Goal: Information Seeking & Learning: Find specific fact

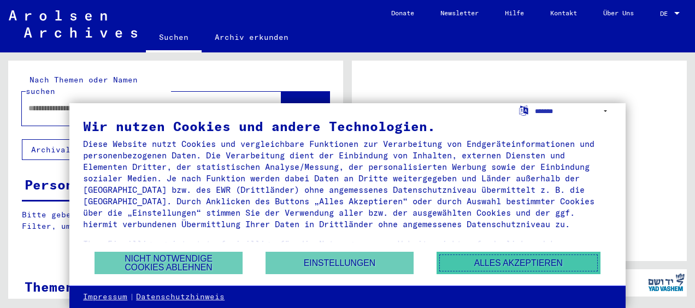
click at [513, 256] on button "Alles akzeptieren" at bounding box center [519, 263] width 164 height 22
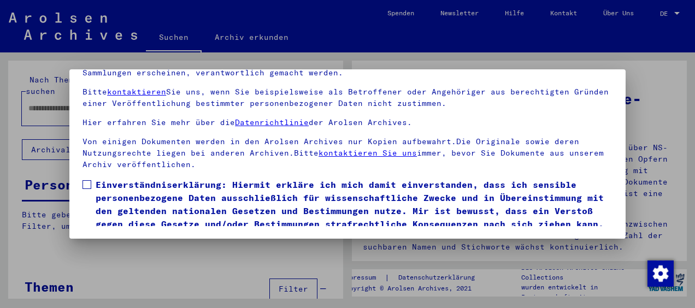
scroll to position [97, 0]
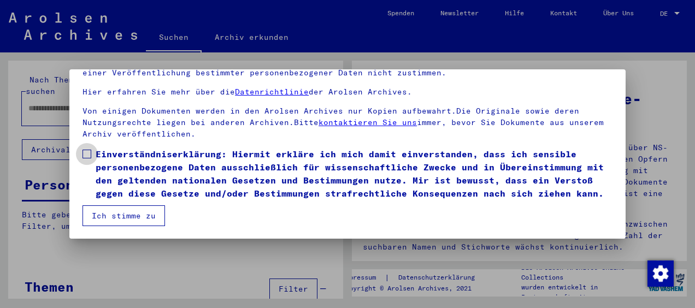
drag, startPoint x: 87, startPoint y: 141, endPoint x: 101, endPoint y: 164, distance: 26.4
click at [87, 150] on span at bounding box center [87, 154] width 9 height 9
click at [145, 215] on button "Ich stimme zu" at bounding box center [124, 215] width 83 height 21
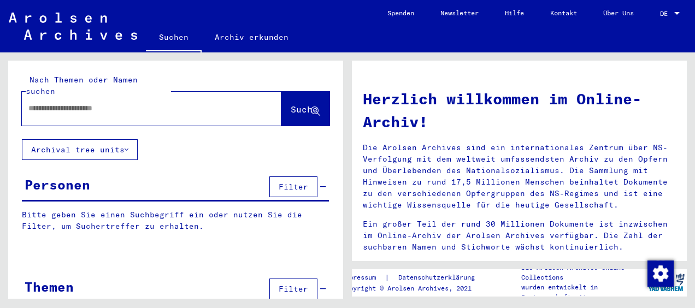
click at [58, 175] on div "Personen" at bounding box center [58, 185] width 66 height 20
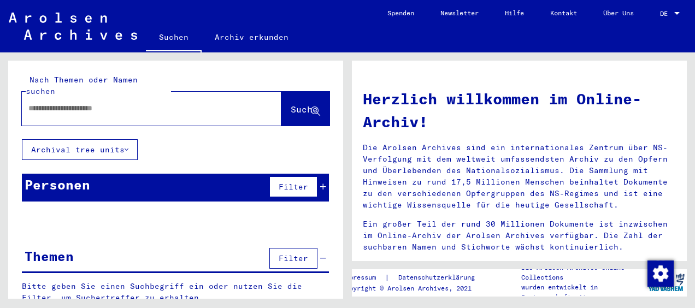
click at [281, 182] on span "Filter" at bounding box center [294, 187] width 30 height 10
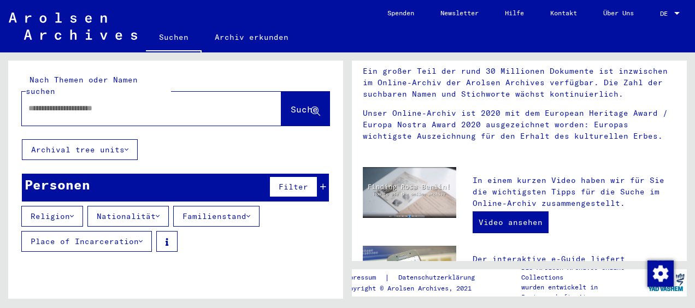
scroll to position [164, 0]
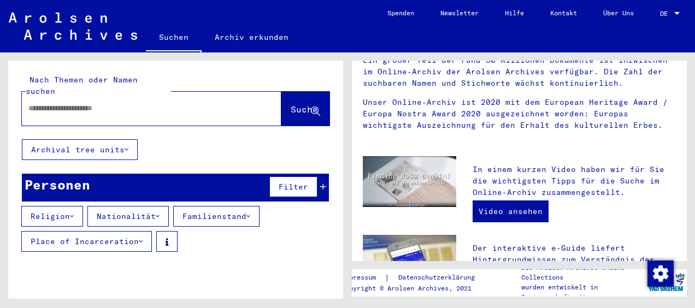
click at [81, 103] on input "text" at bounding box center [138, 108] width 220 height 11
type input "**********"
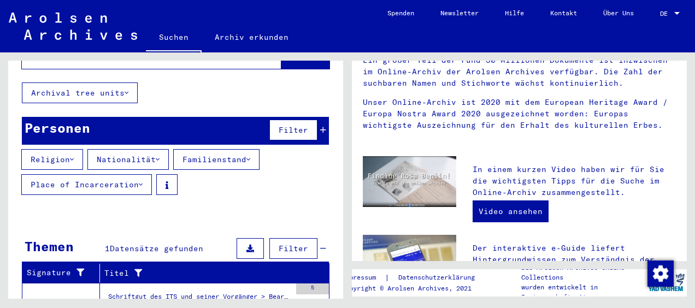
scroll to position [109, 0]
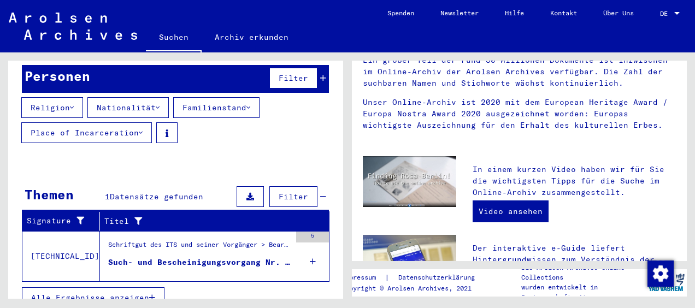
click at [183, 240] on div "Schriftgut des ITS und seiner Vorgänger > Bearbeitung von Anfragen > Fallbezoge…" at bounding box center [199, 247] width 183 height 15
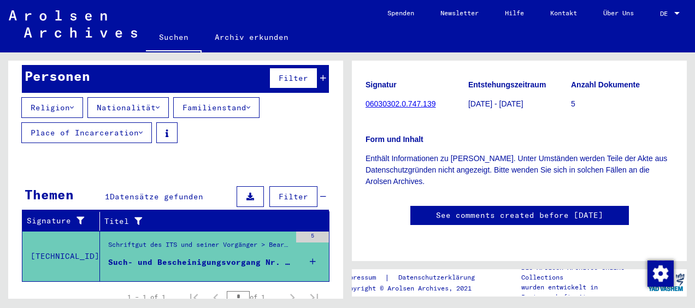
scroll to position [75, 0]
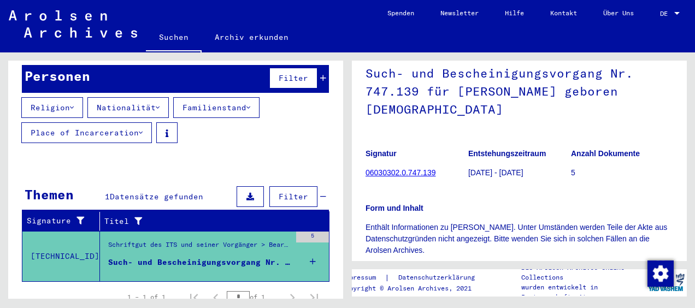
click at [408, 174] on link "06030302.0.747.139" at bounding box center [401, 172] width 70 height 9
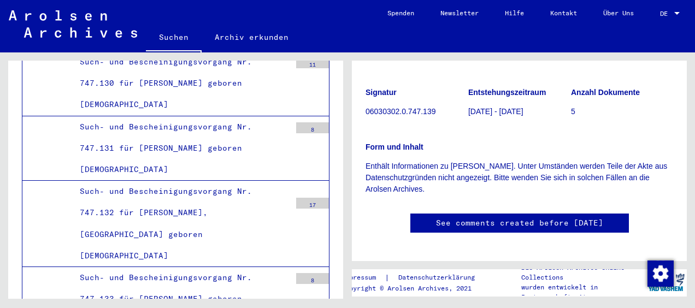
scroll to position [36, 0]
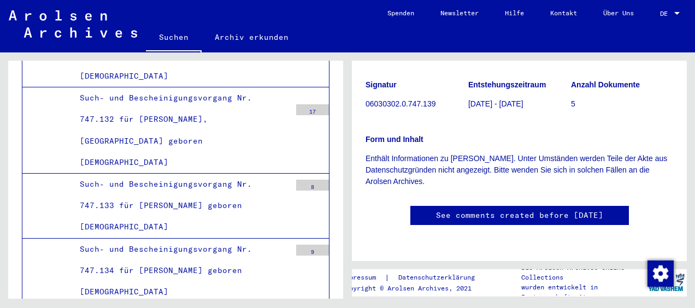
scroll to position [163, 0]
click at [533, 210] on link "See comments created before [DATE]" at bounding box center [519, 215] width 167 height 11
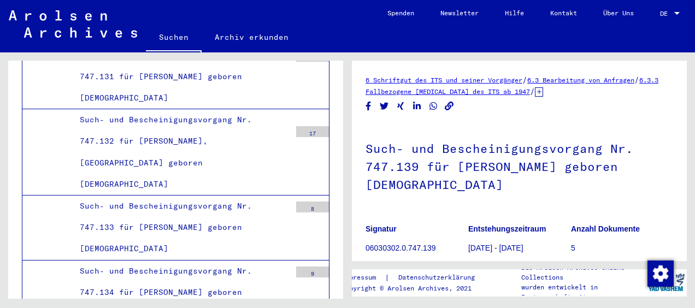
scroll to position [30994, 0]
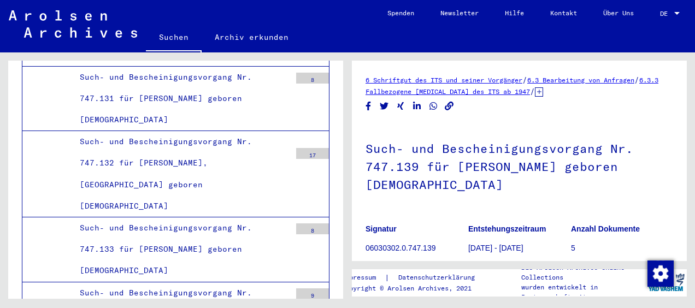
click at [695, 79] on html "Suchen Archiv erkunden Spenden Newsletter Hilfe Kontakt Über Uns Suchen Archiv …" at bounding box center [347, 154] width 695 height 308
